Goal: Check status

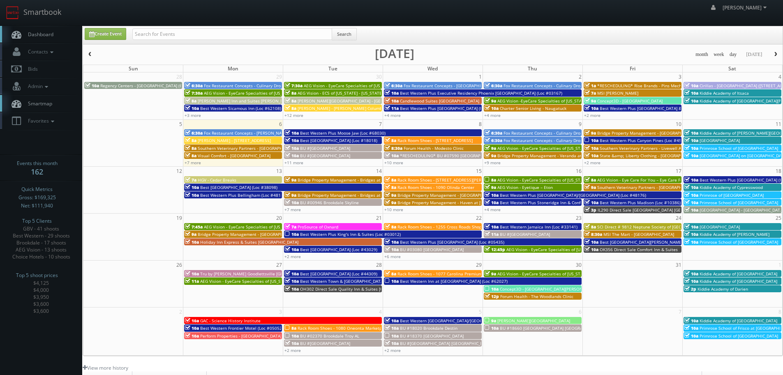
click at [191, 30] on input "text" at bounding box center [232, 34] width 200 height 12
type input "2108"
click at [136, 35] on input "2108" at bounding box center [232, 34] width 200 height 12
type input "62108"
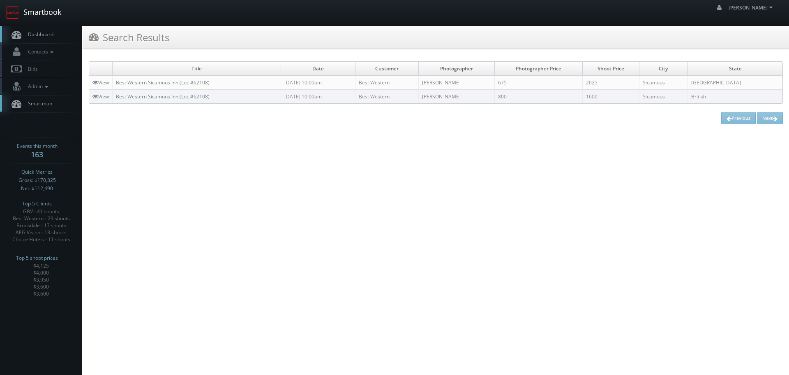
click at [64, 7] on link "Smartbook" at bounding box center [33, 12] width 67 height 25
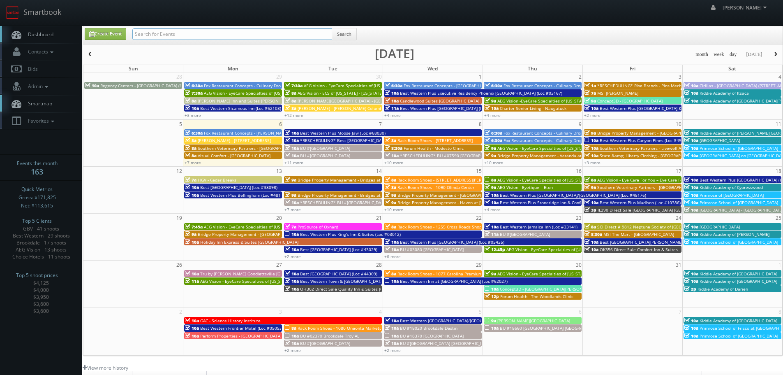
click at [220, 32] on input "text" at bounding box center [232, 34] width 200 height 12
type input "txp801"
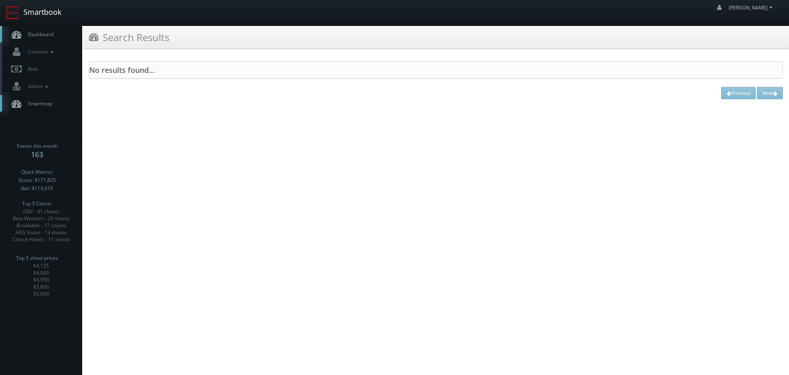
click at [38, 15] on link "Smartbook" at bounding box center [33, 12] width 67 height 25
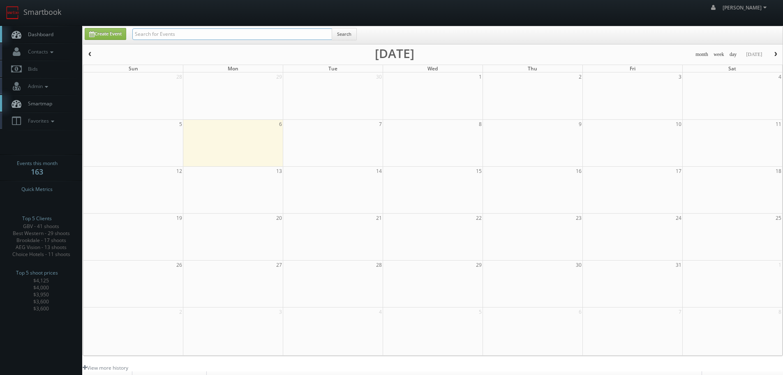
click at [173, 32] on input "text" at bounding box center [232, 34] width 200 height 12
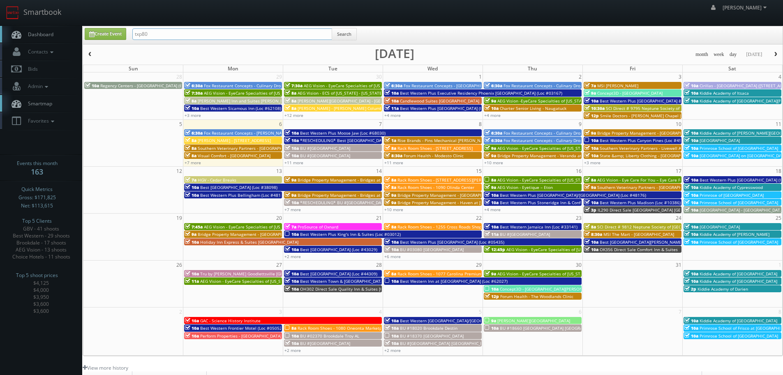
type input "txp80"
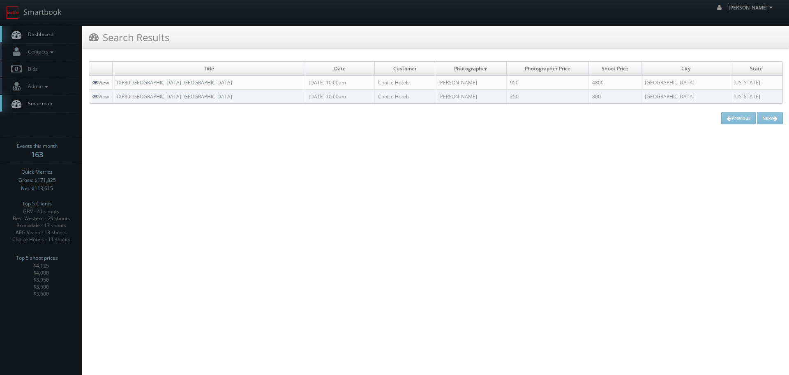
click at [102, 82] on link "View" at bounding box center [100, 82] width 16 height 7
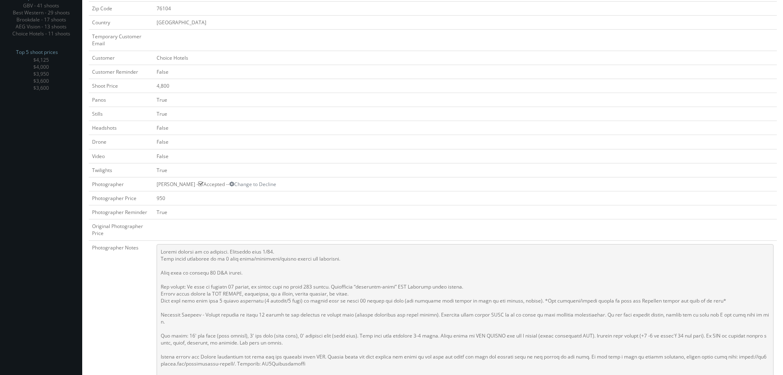
scroll to position [252, 0]
